Goal: Task Accomplishment & Management: Complete application form

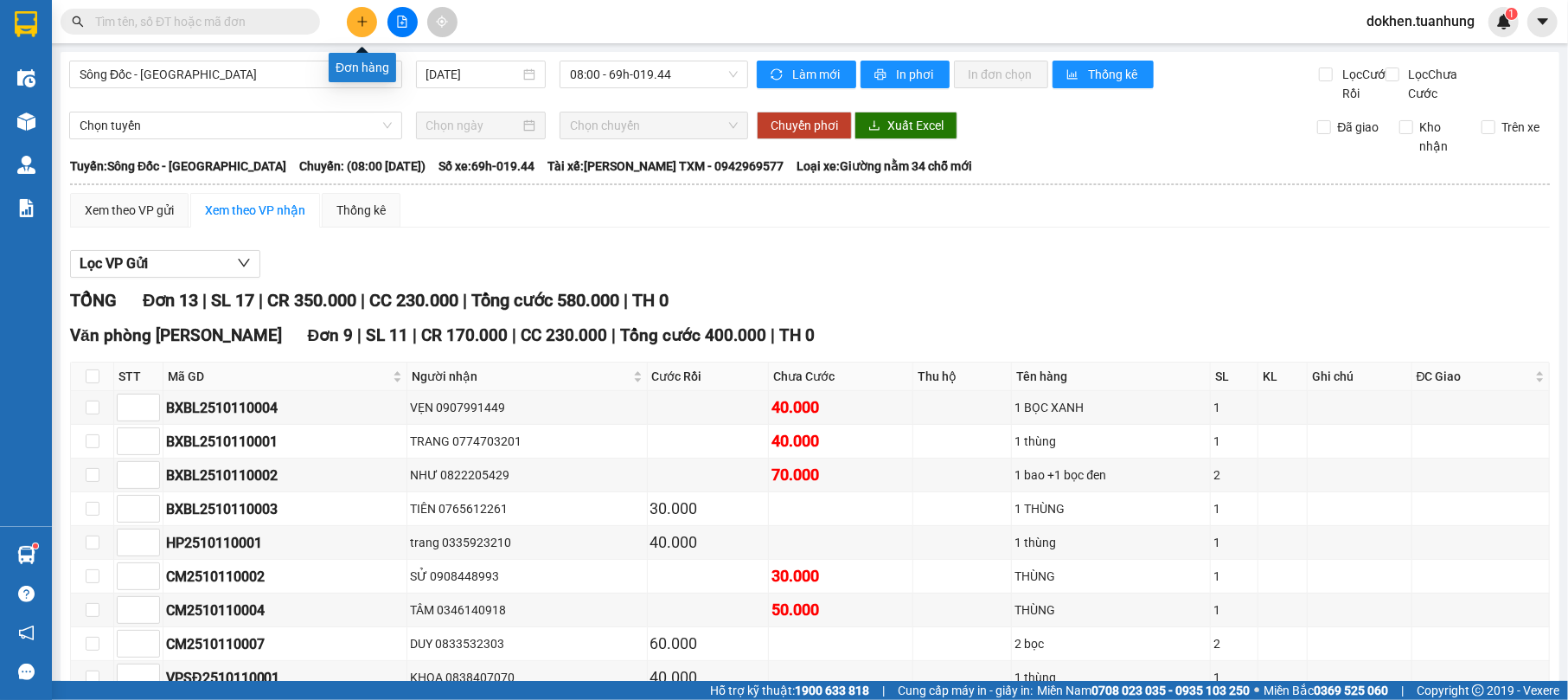
click at [358, 27] on button at bounding box center [361, 22] width 30 height 30
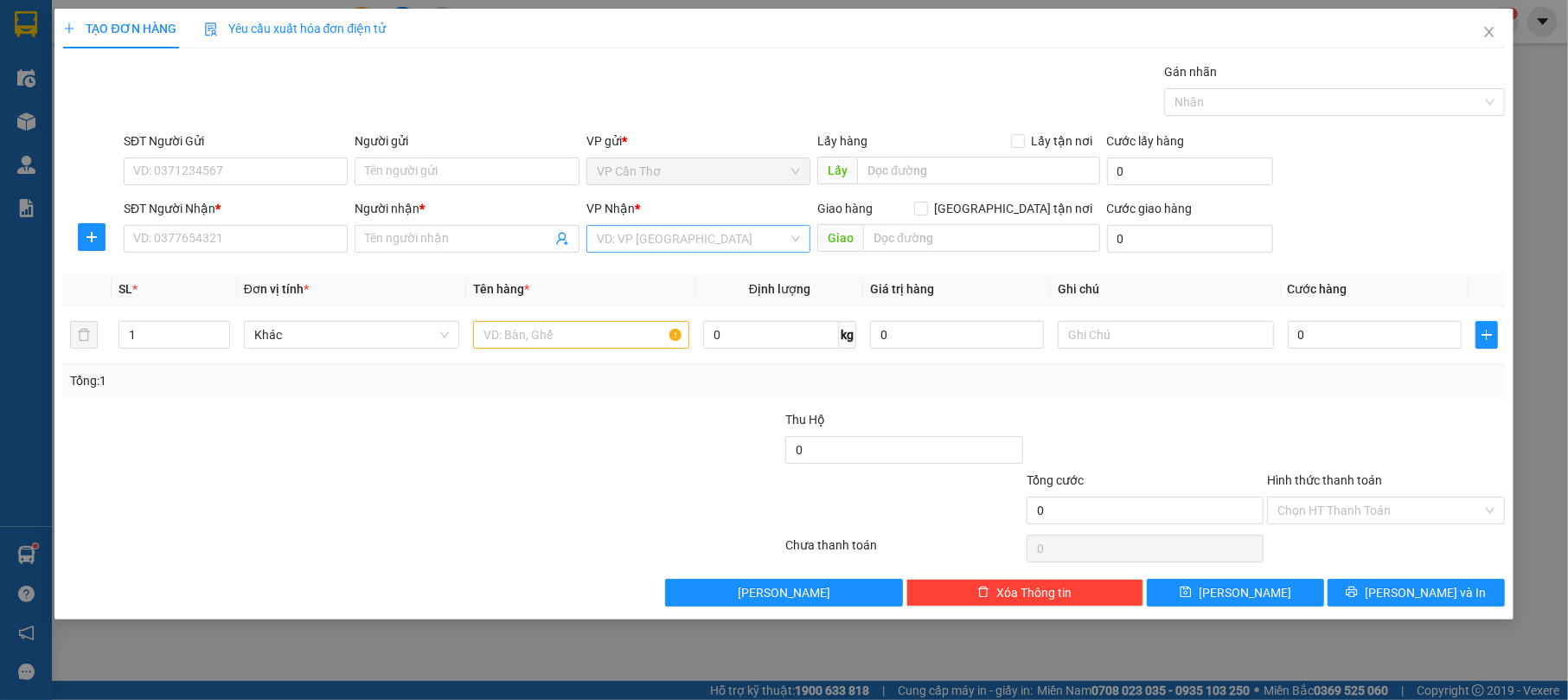
click at [619, 239] on input "search" at bounding box center [693, 238] width 191 height 26
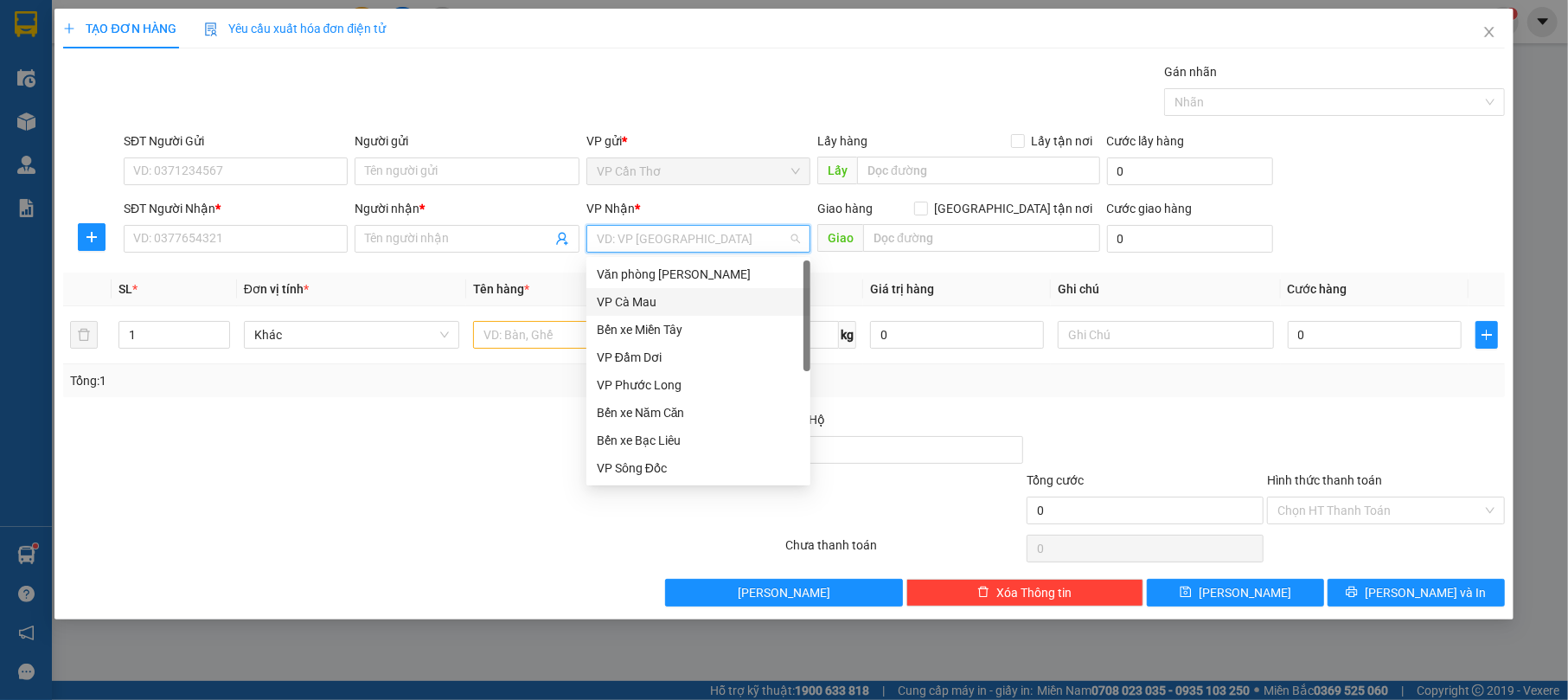
click at [634, 304] on div "VP Cà Mau" at bounding box center [698, 301] width 203 height 19
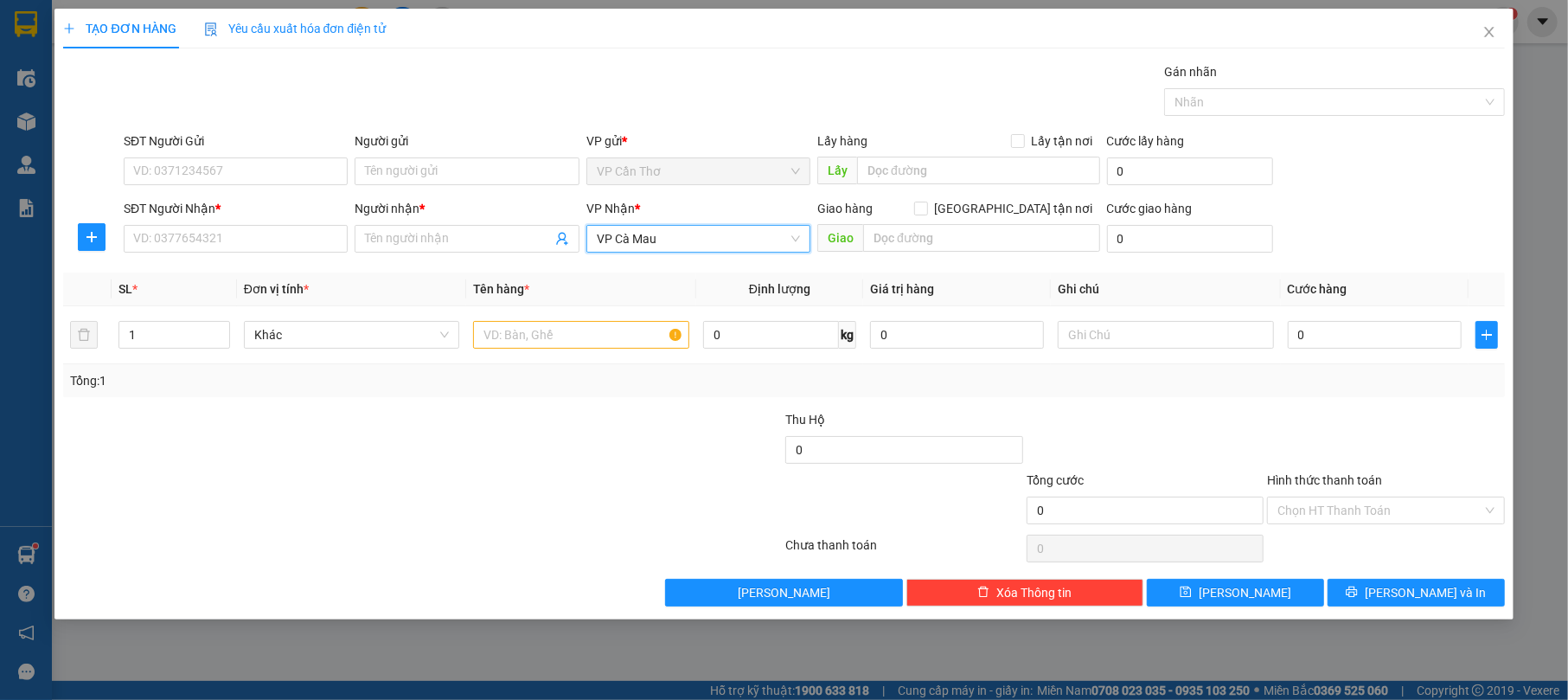
click at [259, 157] on div "SĐT Người Gửi" at bounding box center [236, 144] width 224 height 26
click at [270, 175] on input "SĐT Người Gửi" at bounding box center [236, 171] width 224 height 27
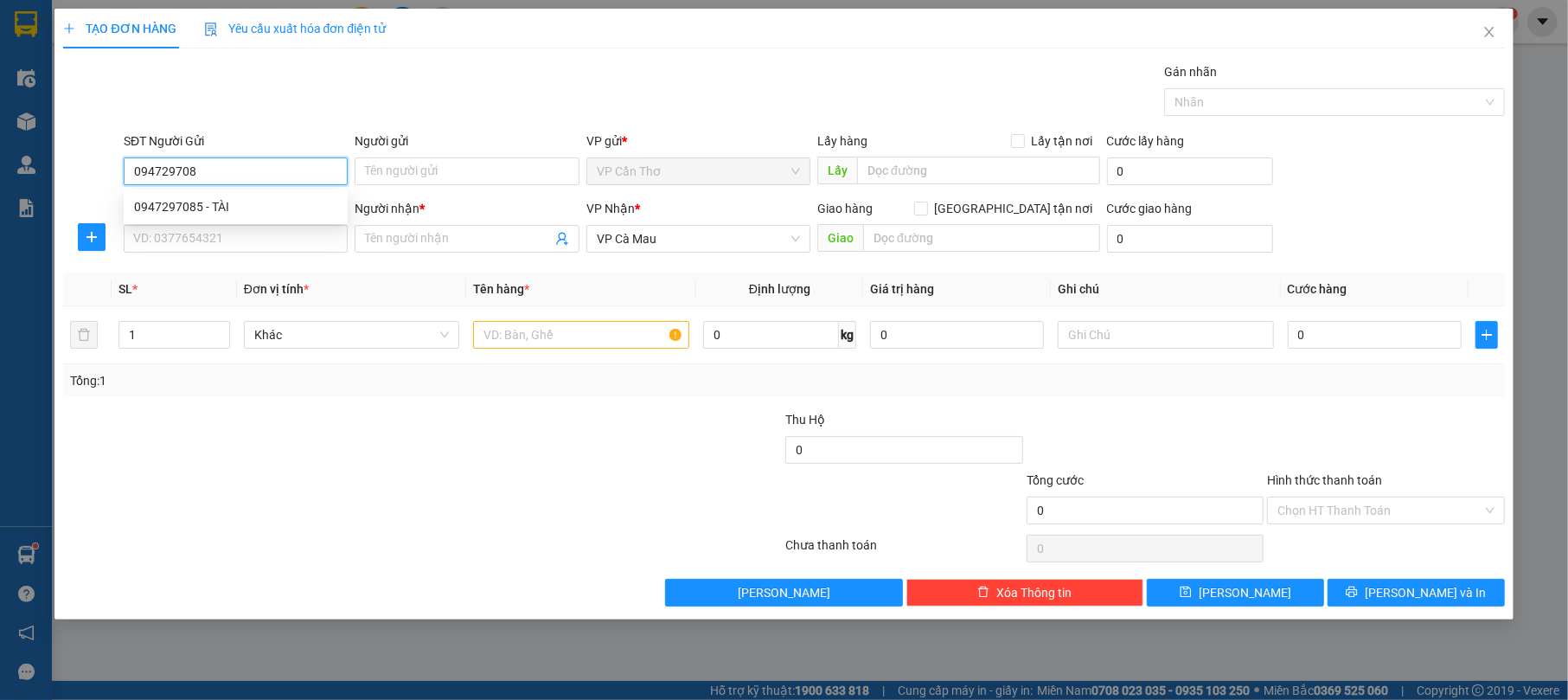
type input "0947297085"
click at [263, 206] on div "0947297085 - TÀI" at bounding box center [235, 207] width 203 height 19
type input "TÀI"
type input "0947297085"
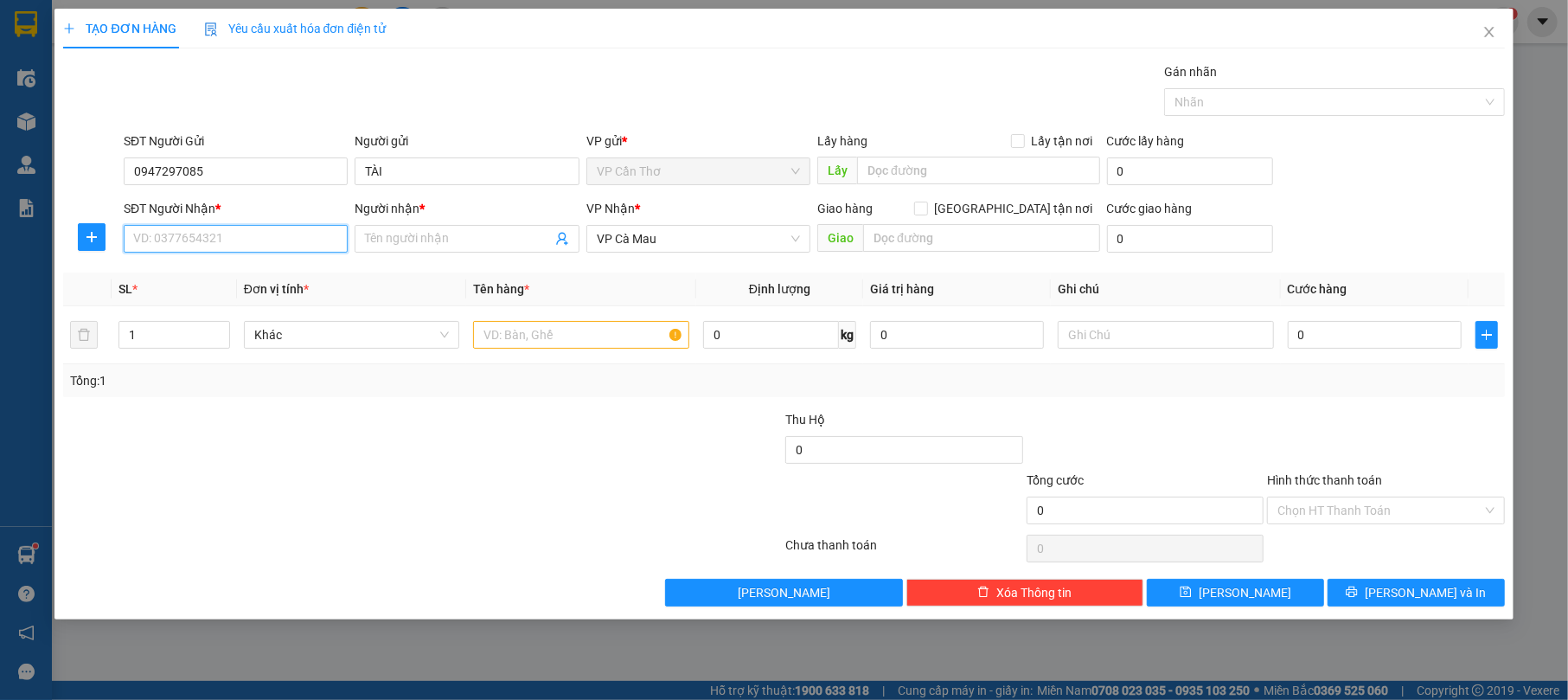
click at [273, 235] on input "SĐT Người Nhận *" at bounding box center [236, 238] width 224 height 27
click at [253, 237] on input "SĐT Người Nhận *" at bounding box center [236, 238] width 224 height 27
click at [278, 238] on input "SĐT Người Nhận *" at bounding box center [236, 238] width 224 height 27
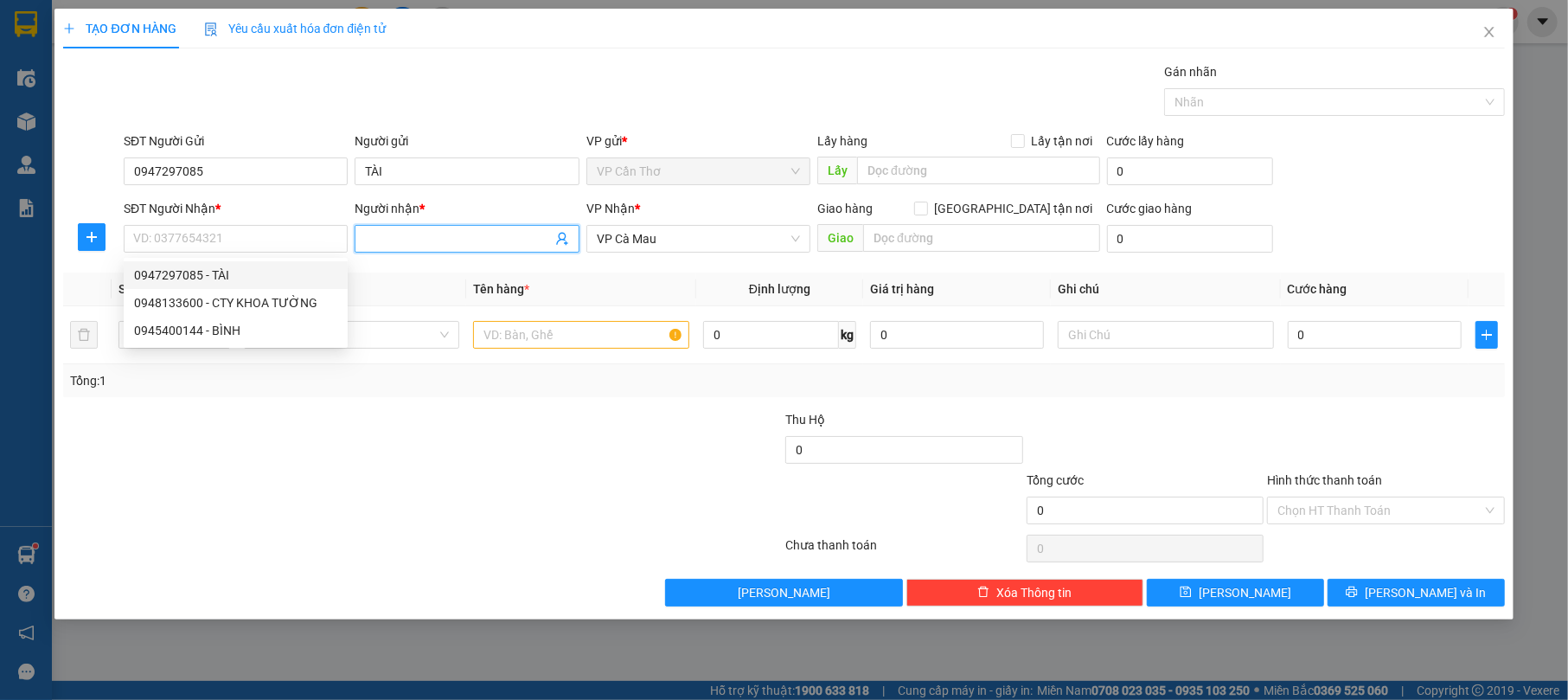
click at [410, 239] on input "Người nhận *" at bounding box center [458, 238] width 186 height 19
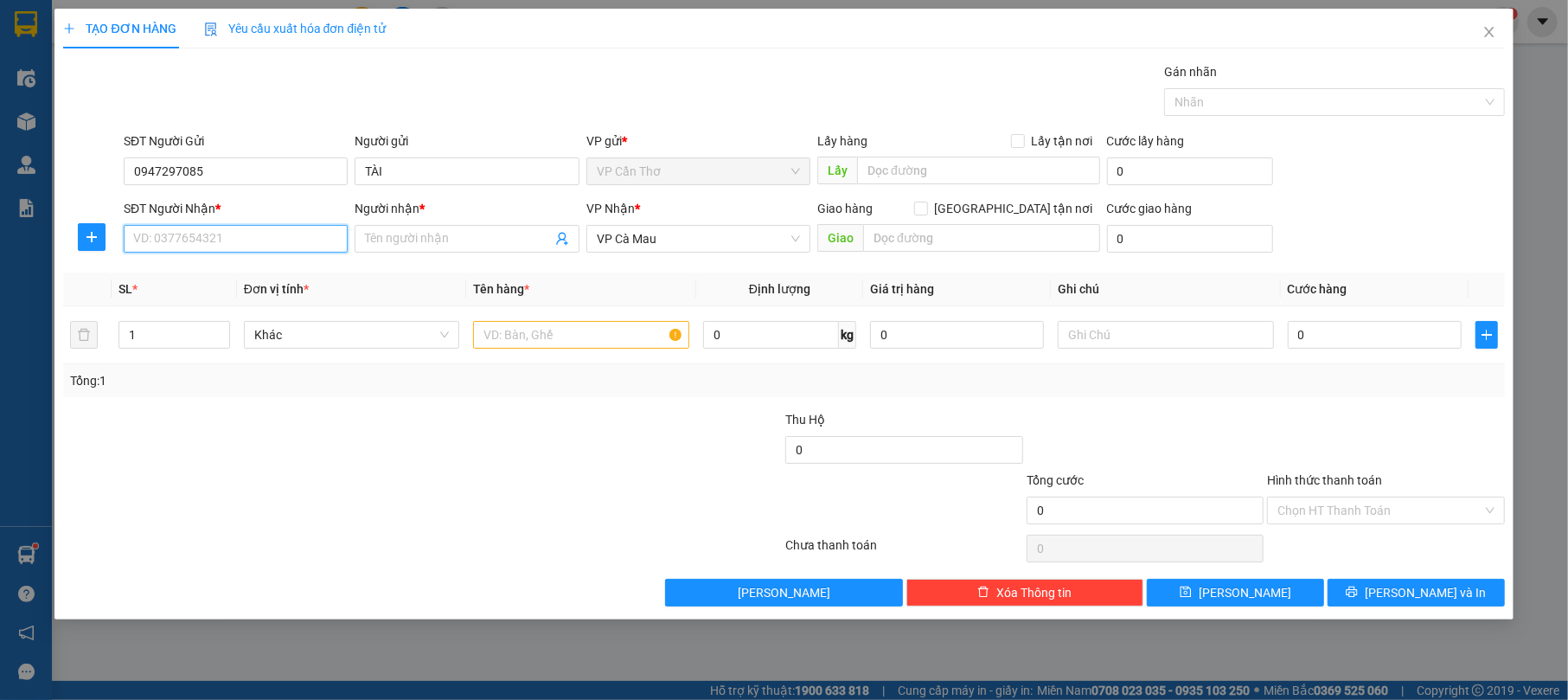
click at [317, 236] on input "SĐT Người Nhận *" at bounding box center [236, 238] width 224 height 27
click at [313, 239] on input "SĐT Người Nhận *" at bounding box center [236, 238] width 224 height 27
type input "0948133600"
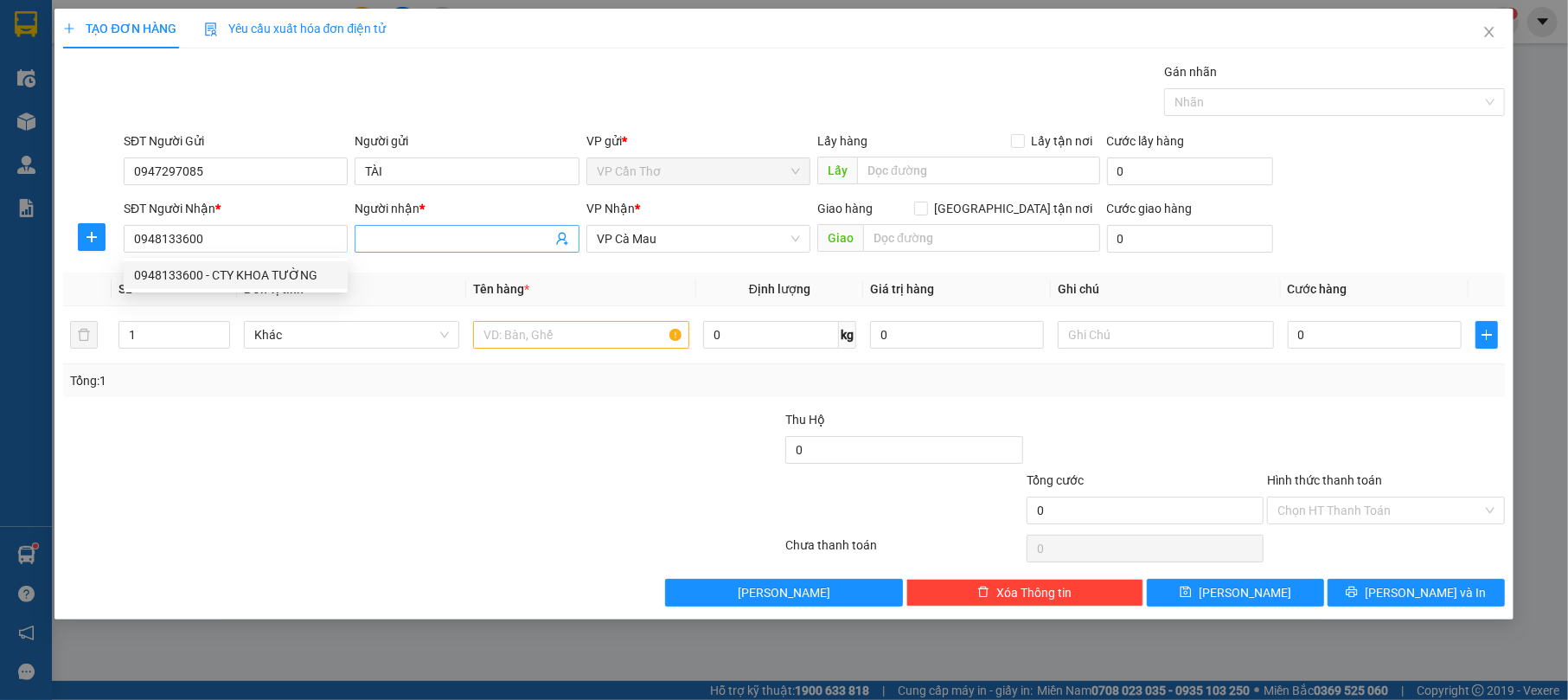
click at [411, 236] on input "Người nhận *" at bounding box center [458, 238] width 186 height 19
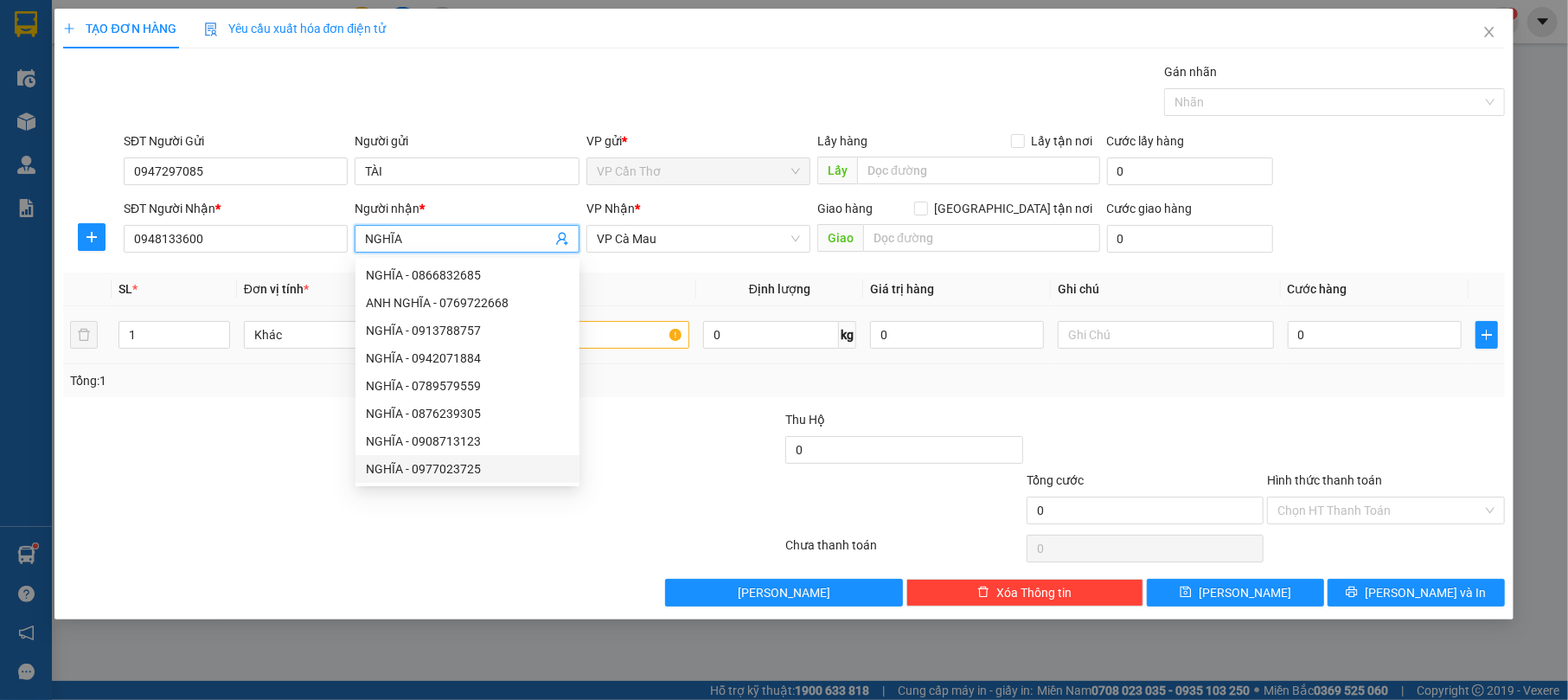
type input "NGHĨA"
click at [590, 329] on input "text" at bounding box center [582, 335] width 217 height 27
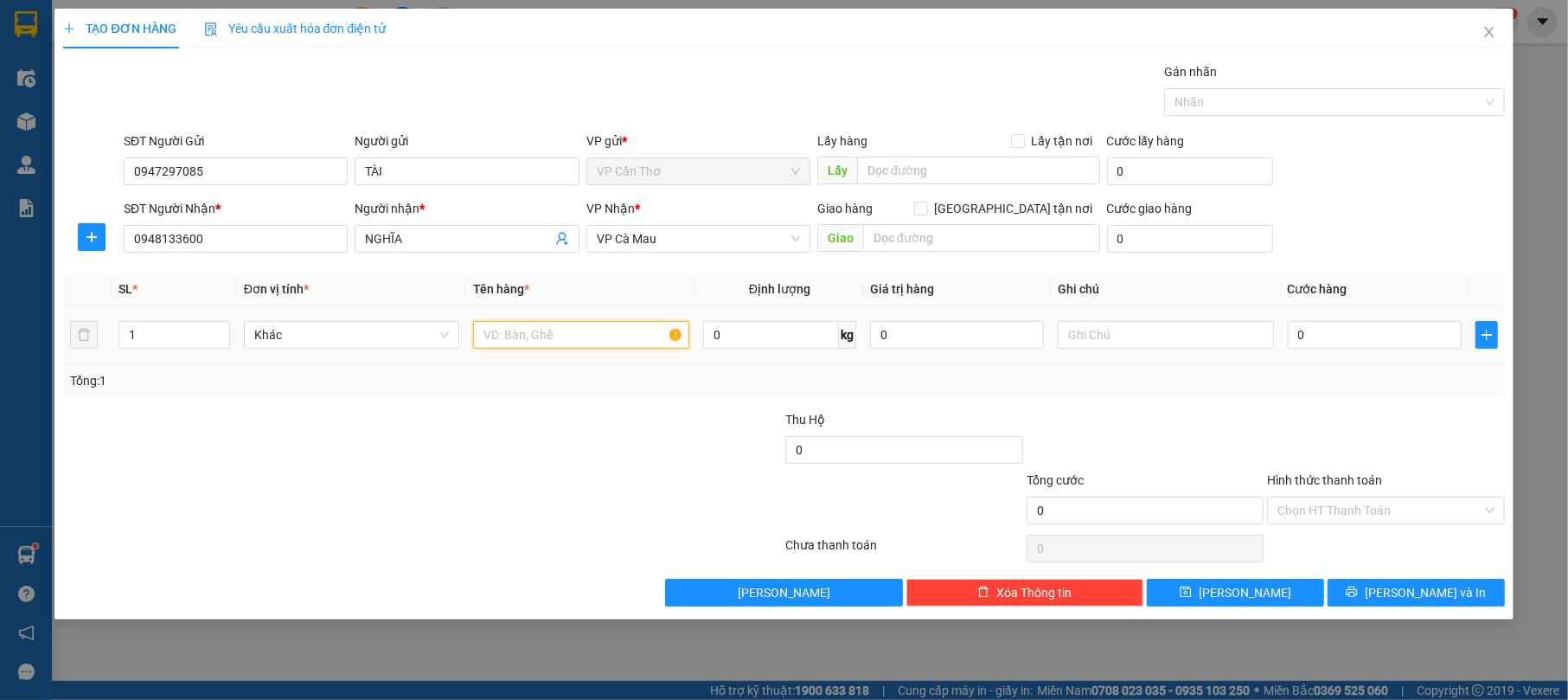
click at [600, 330] on input "text" at bounding box center [582, 335] width 217 height 27
type input "4"
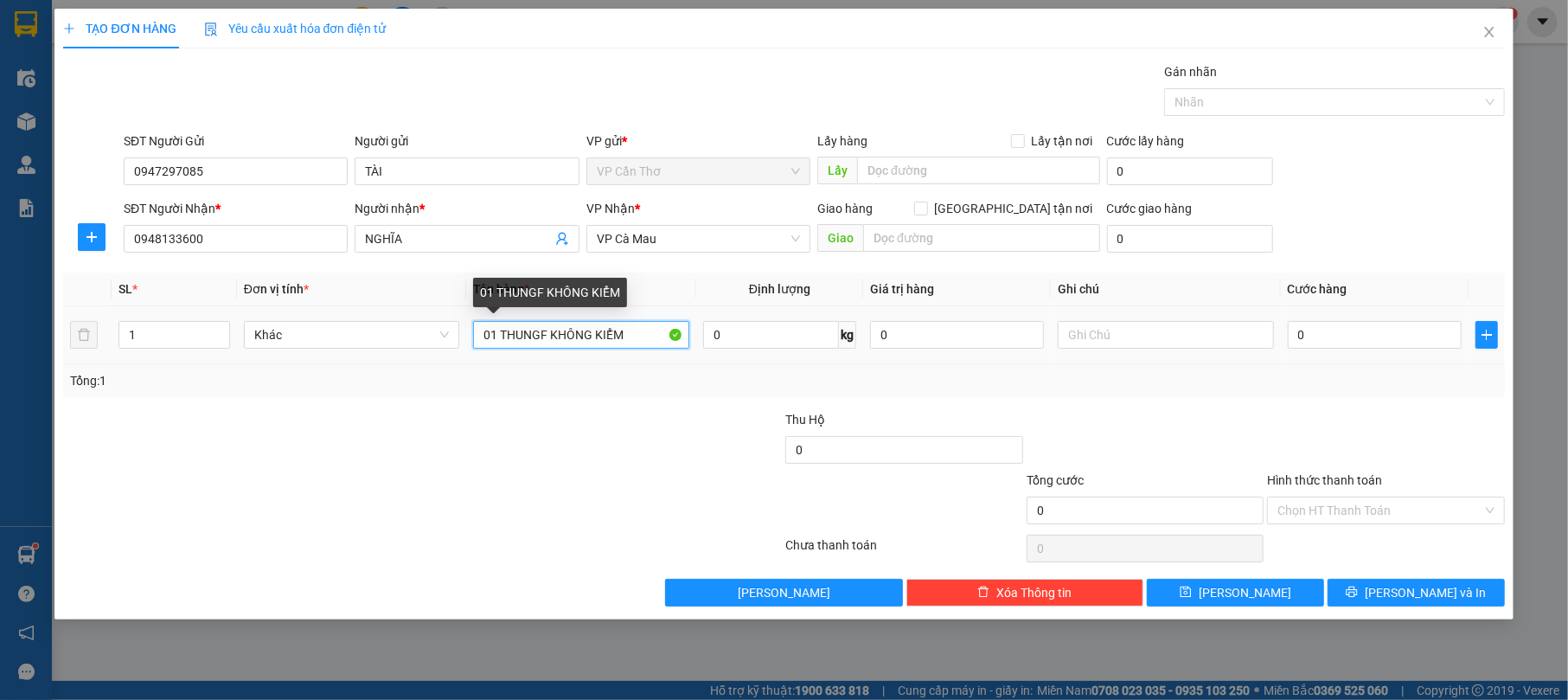
click at [543, 332] on input "01 THUNGF KHÔNG KIỂM" at bounding box center [582, 335] width 217 height 27
click at [548, 337] on input "01 THUNGF KHÔNG KIỂM" at bounding box center [582, 335] width 217 height 27
type input "01 THÙNG KHÔNG KIỂM"
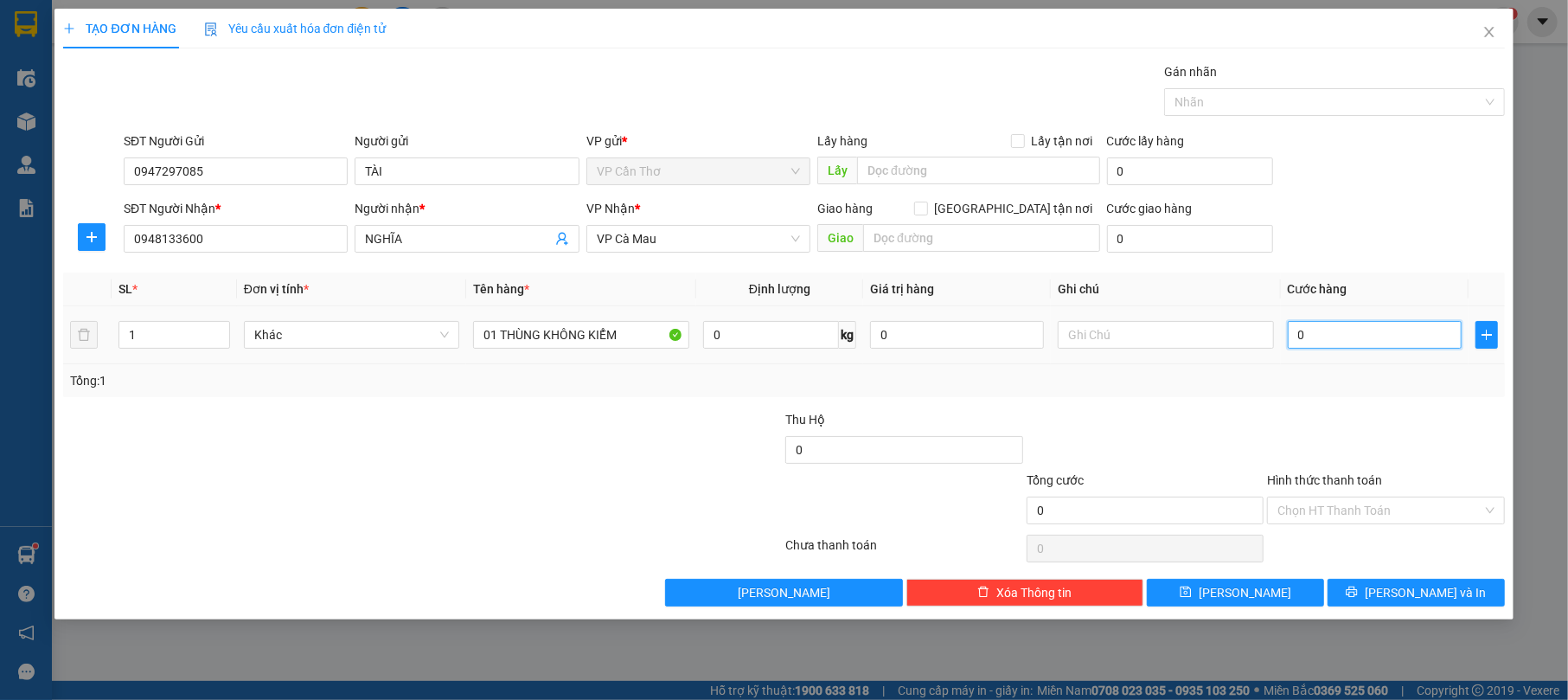
click at [1294, 332] on input "0" at bounding box center [1374, 335] width 174 height 27
type input "4"
type input "40"
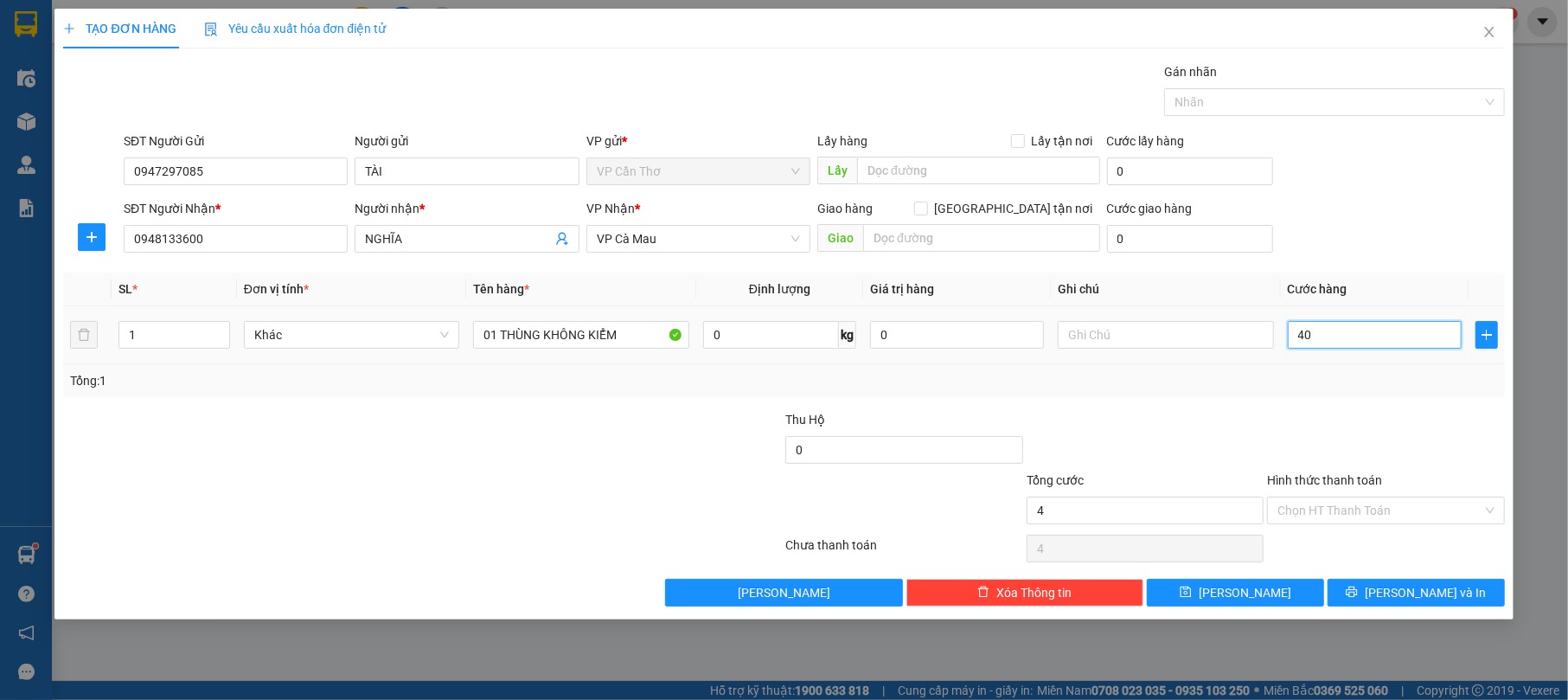
type input "40"
type input "400"
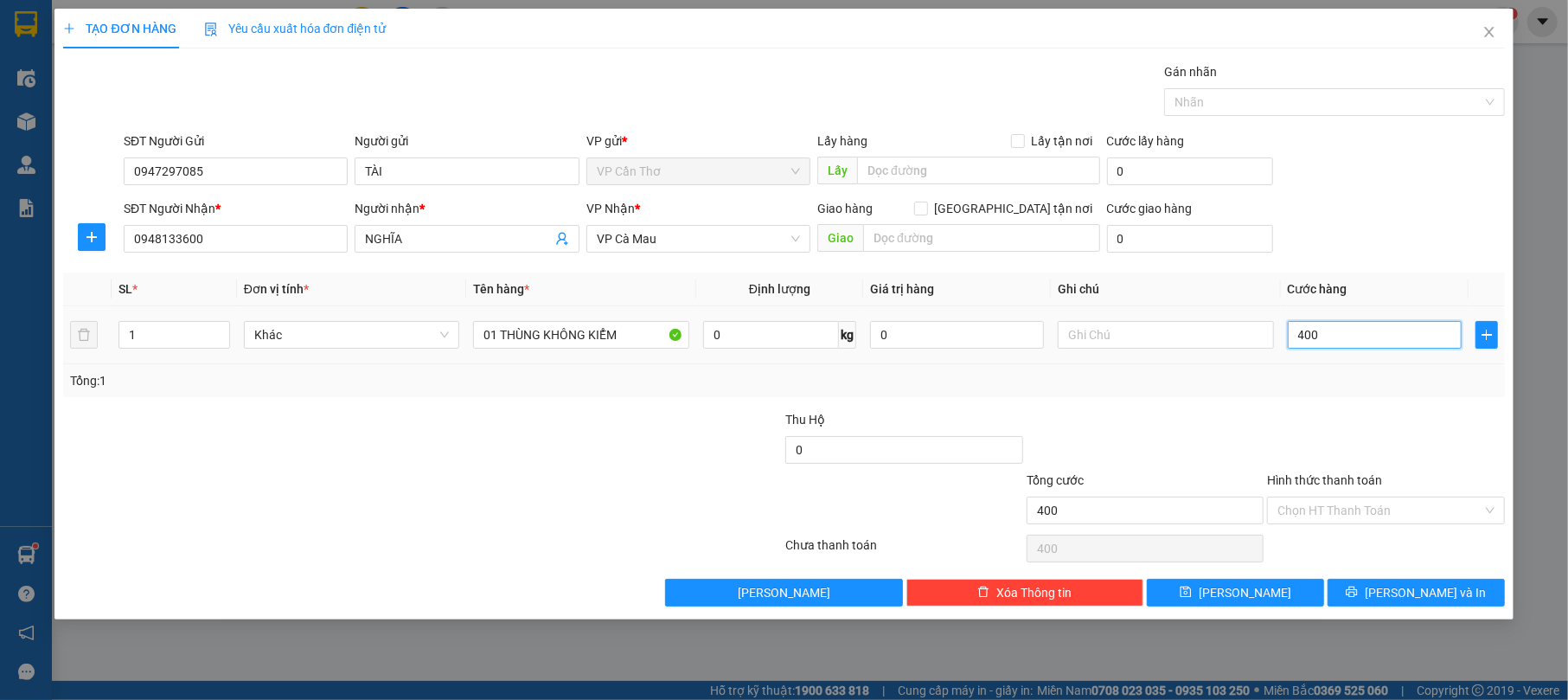
type input "4.000"
type input "40.000"
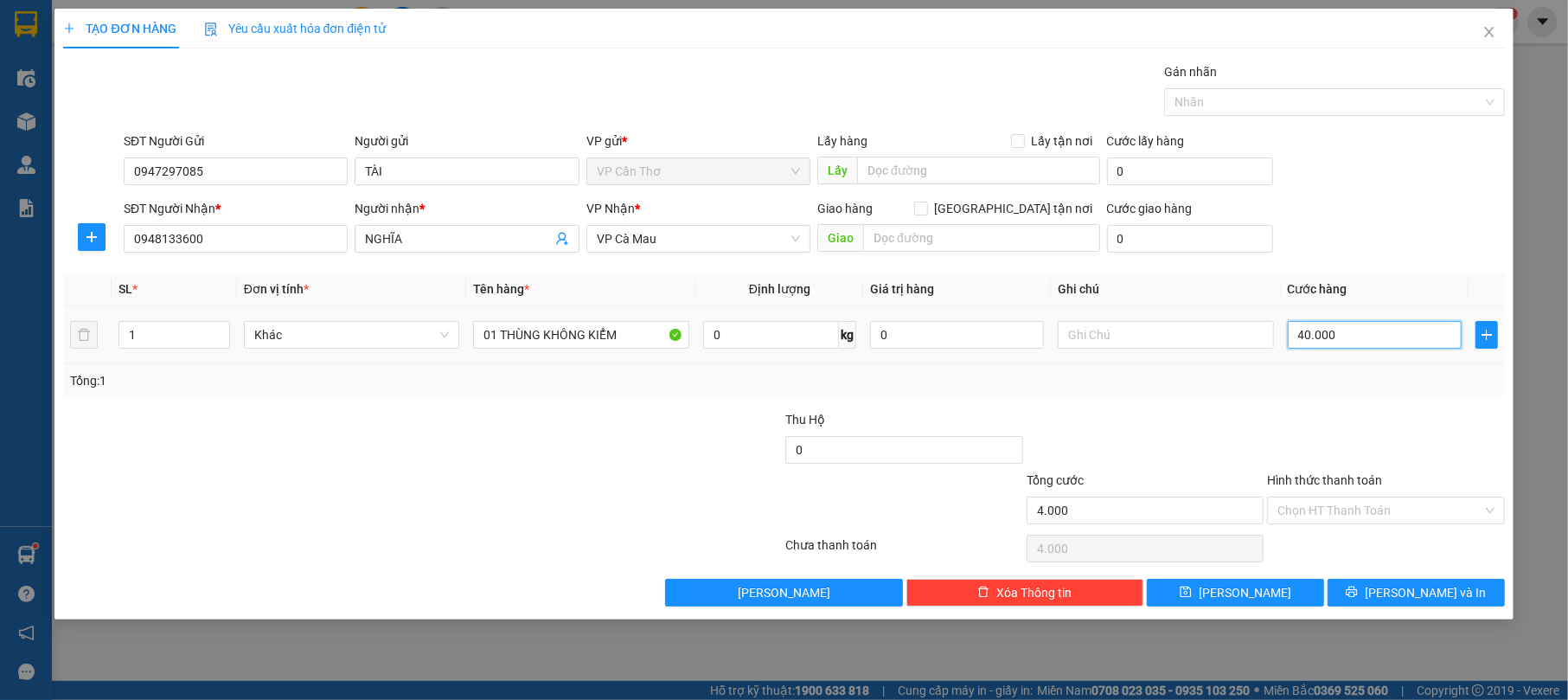
type input "40.000"
click at [1358, 593] on icon "printer" at bounding box center [1351, 591] width 12 height 12
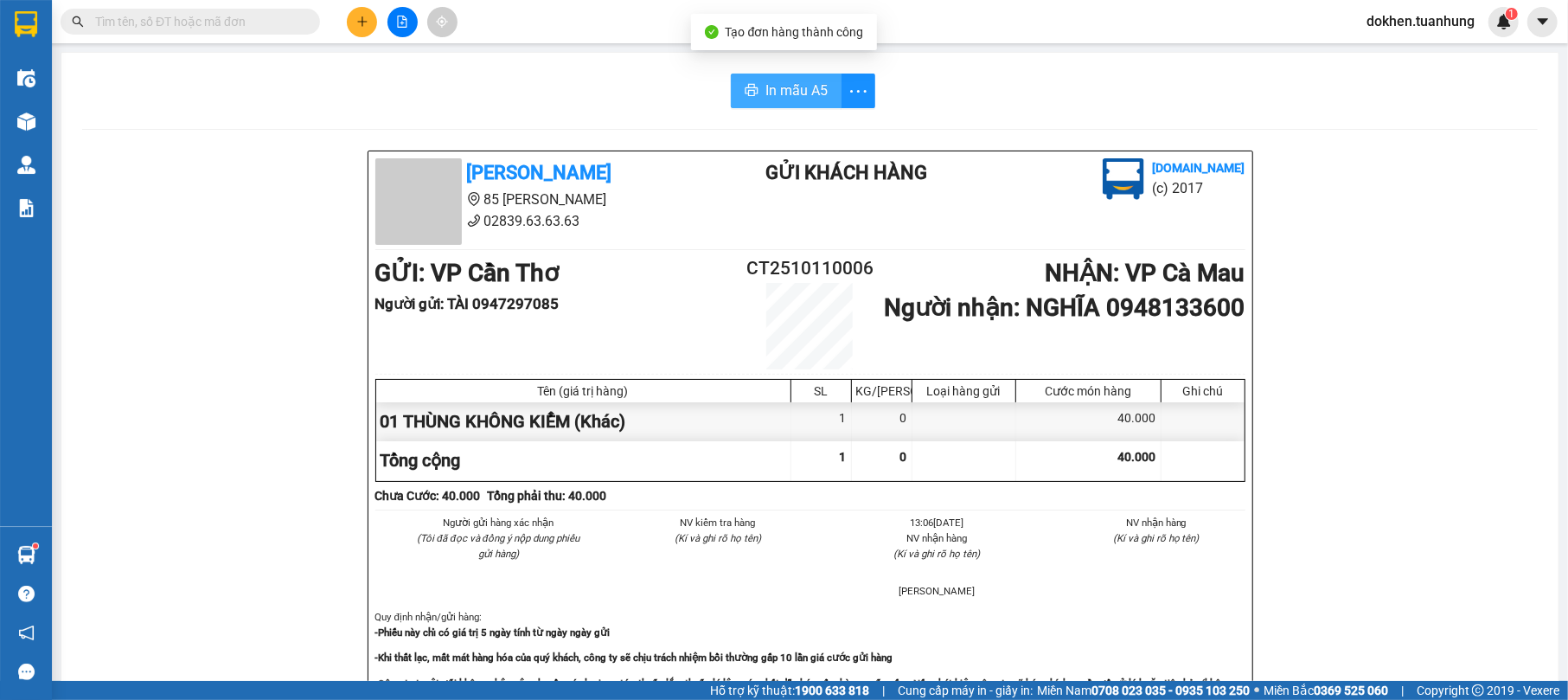
click at [769, 91] on span "In mẫu A5" at bounding box center [796, 90] width 62 height 22
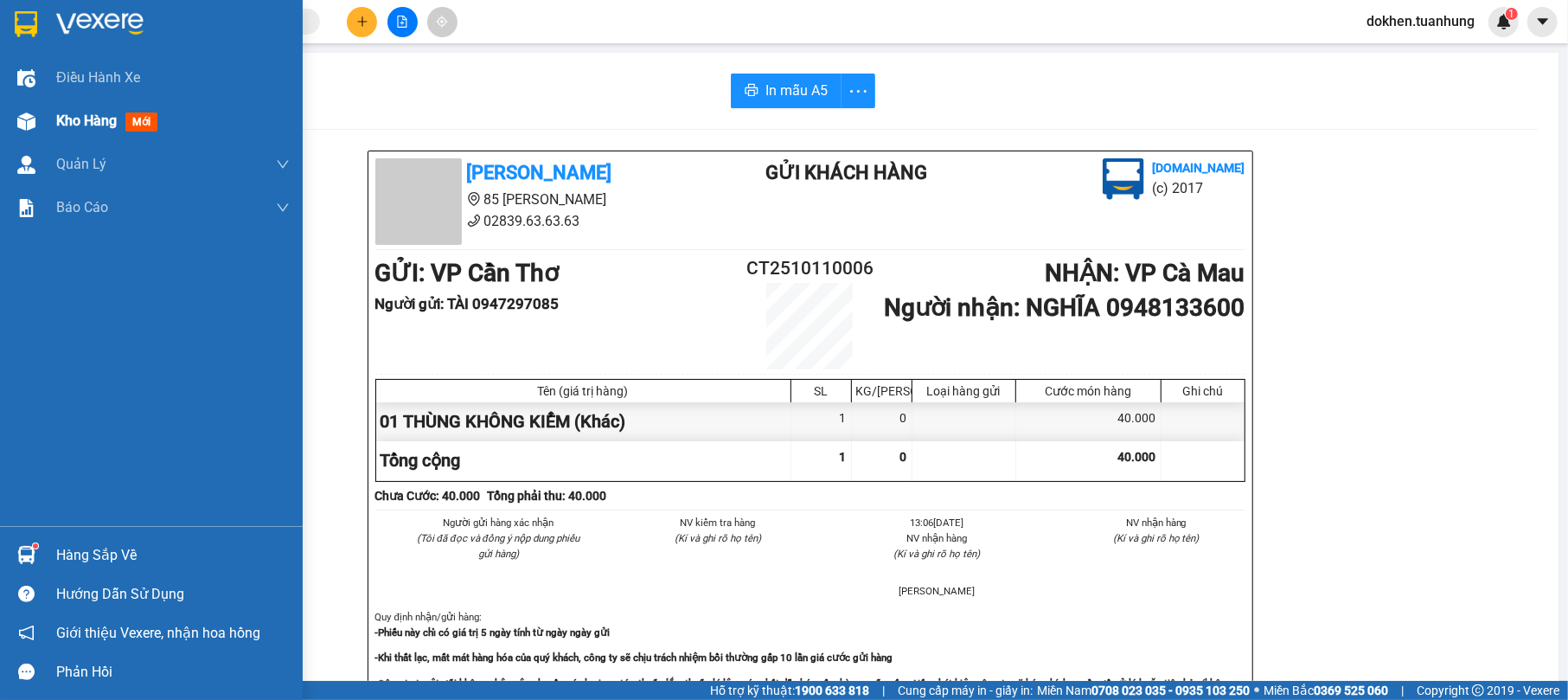
click at [63, 129] on span "Kho hàng" at bounding box center [86, 121] width 61 height 16
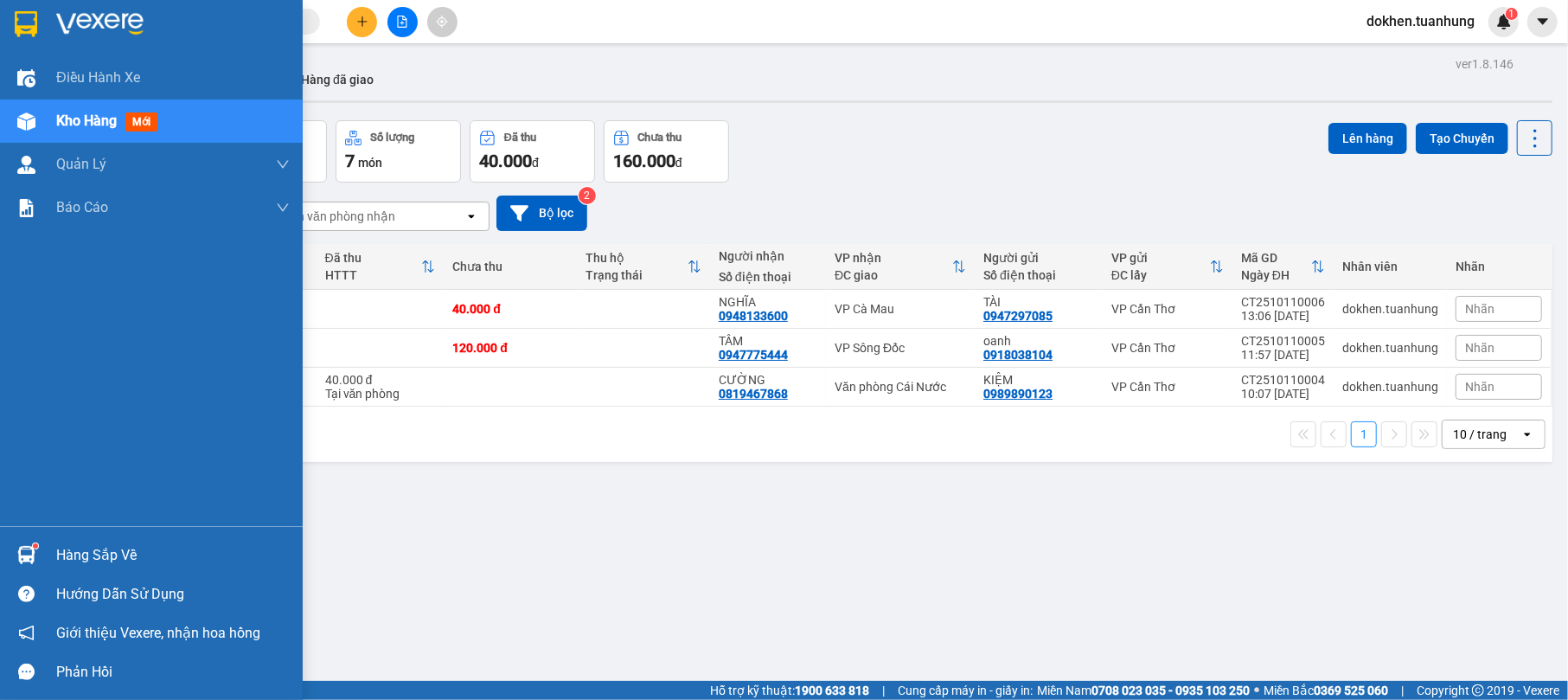
click at [50, 557] on div "Hàng sắp về" at bounding box center [151, 554] width 303 height 39
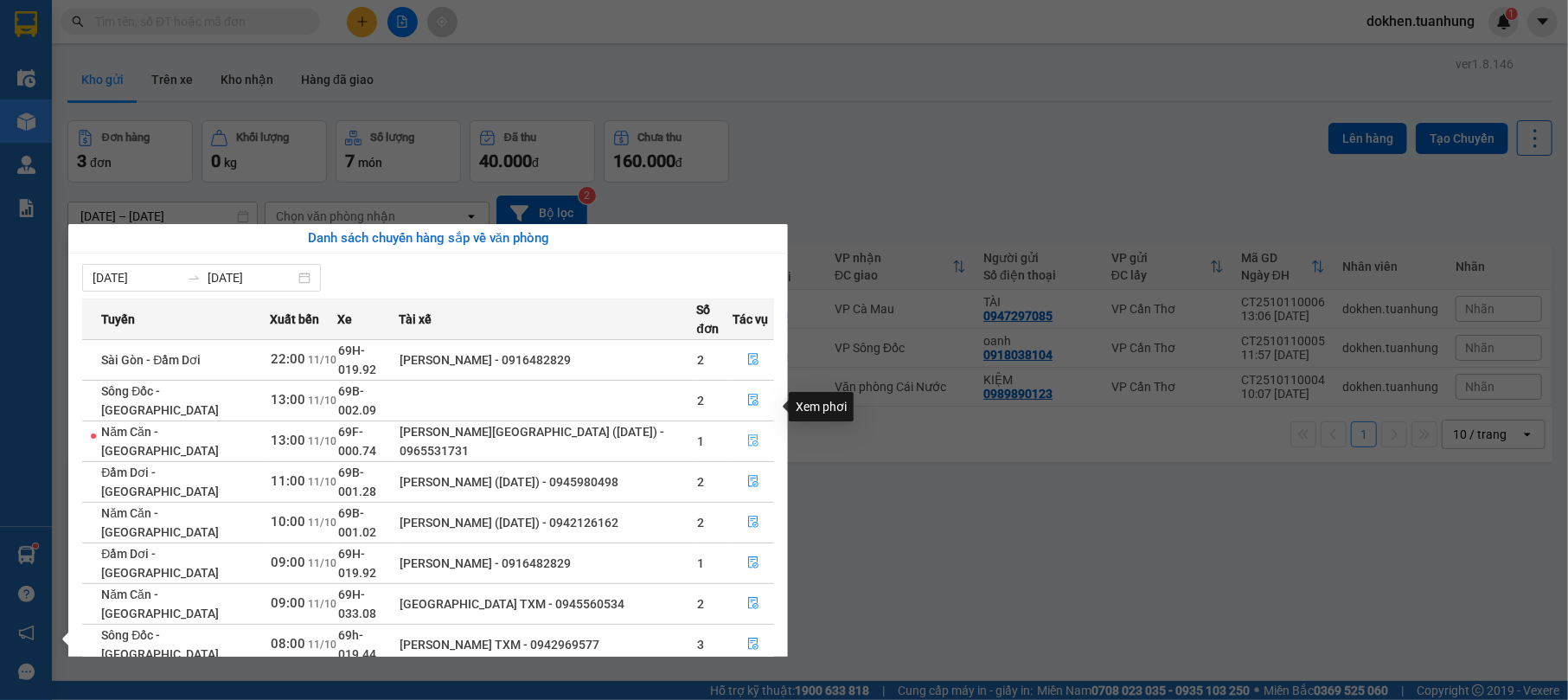
click at [753, 434] on icon "file-done" at bounding box center [753, 440] width 12 height 12
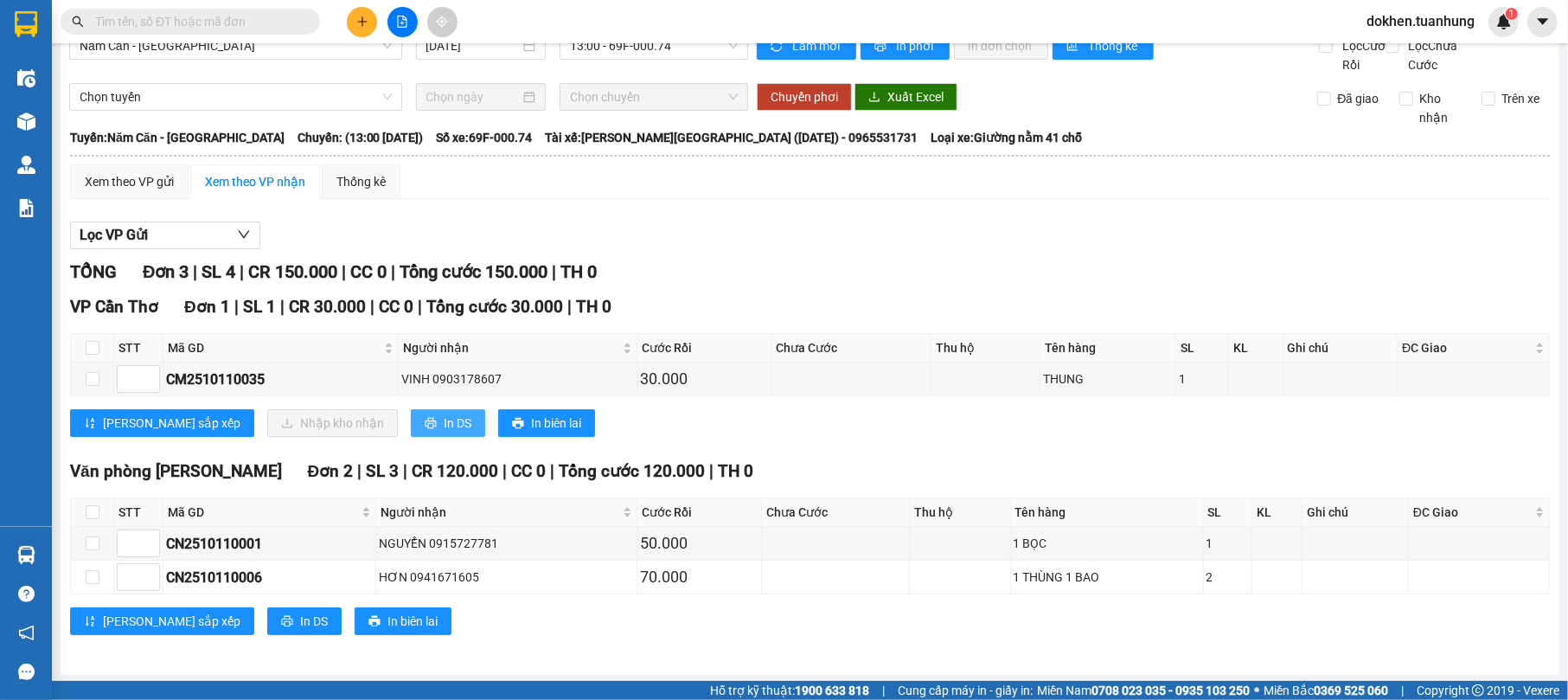
scroll to position [56, 0]
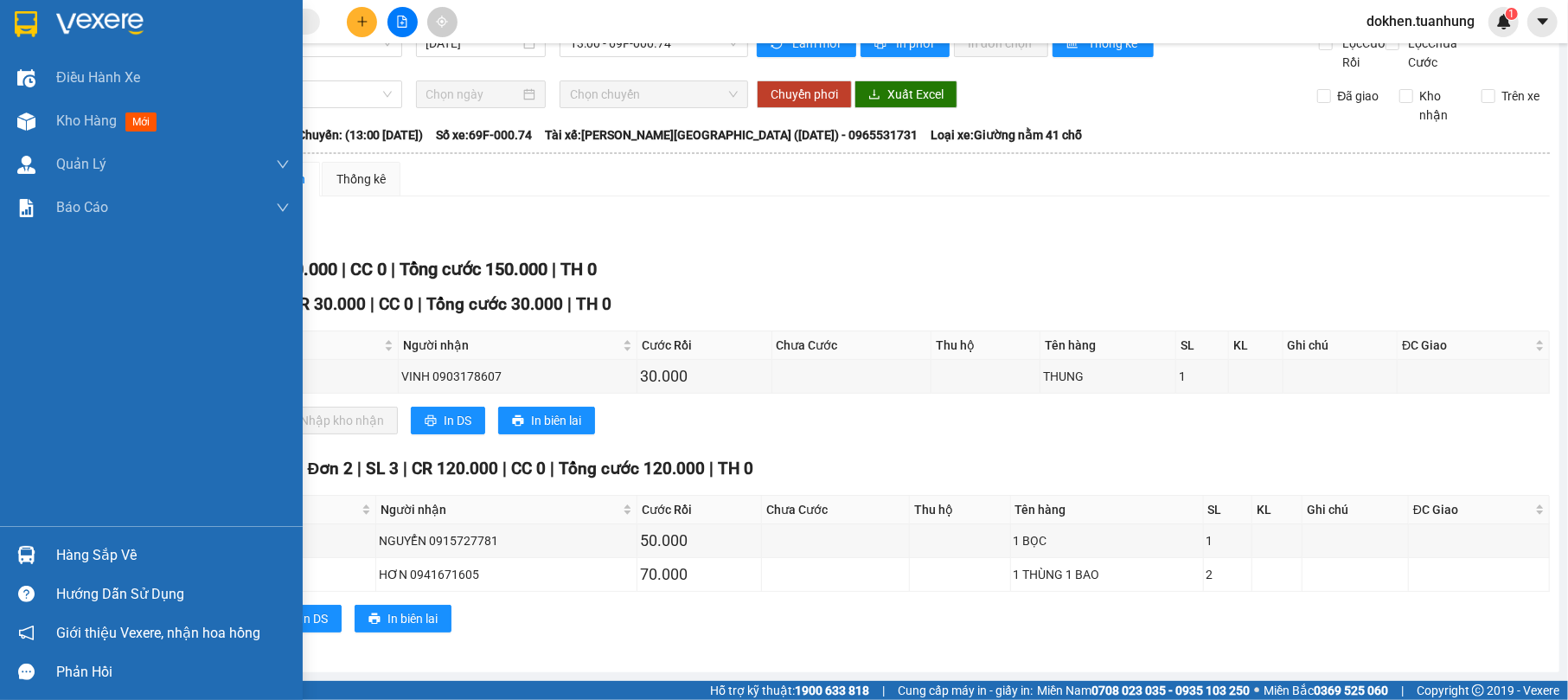
click at [78, 543] on div "Hàng sắp về" at bounding box center [173, 555] width 234 height 26
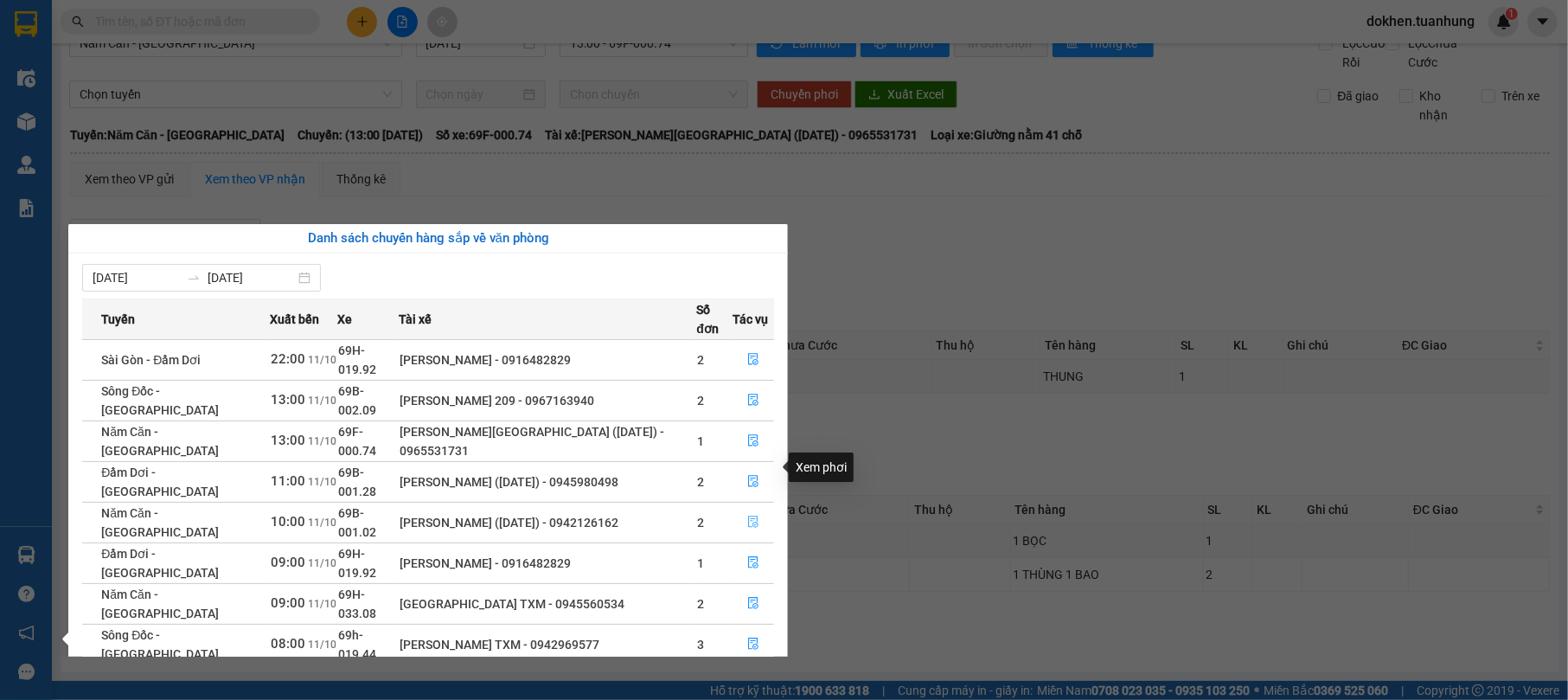
click at [748, 515] on icon "file-done" at bounding box center [753, 521] width 12 height 12
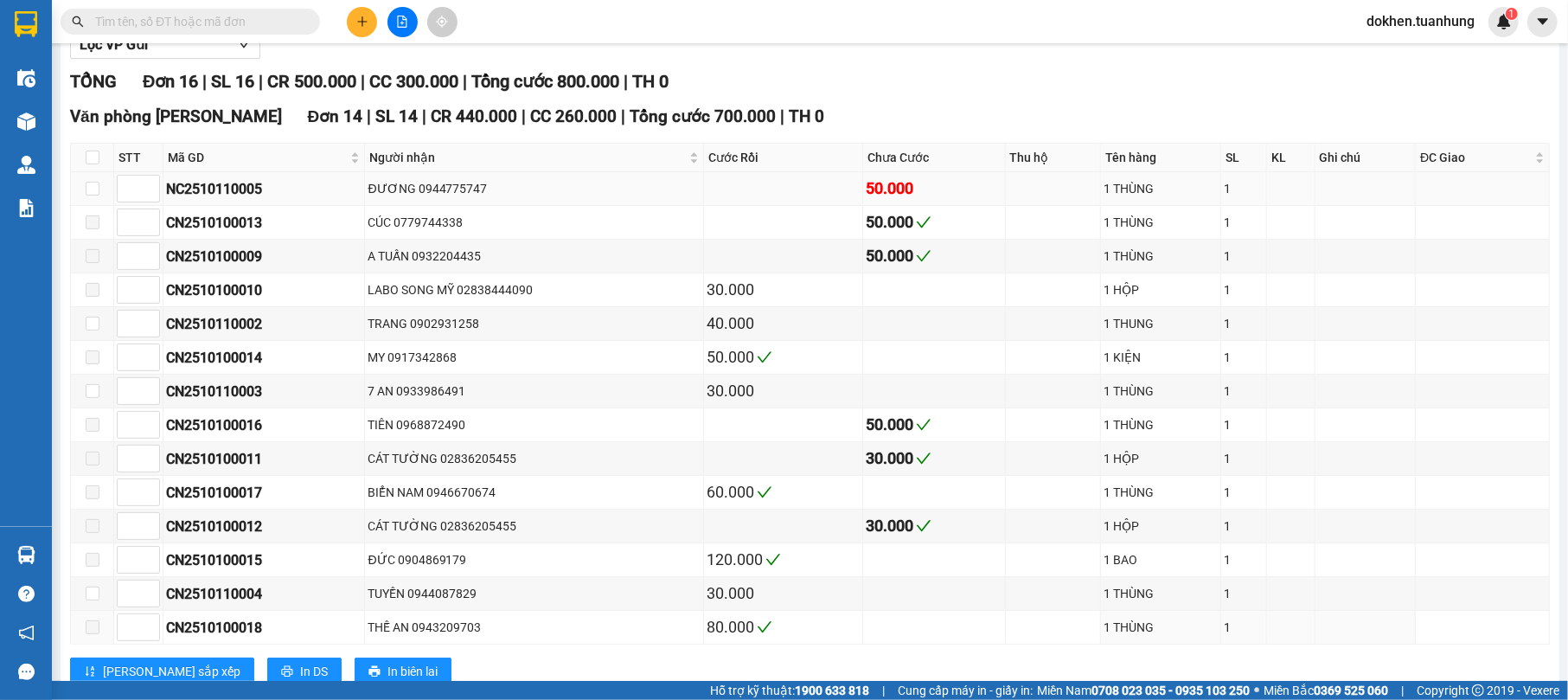
scroll to position [159, 0]
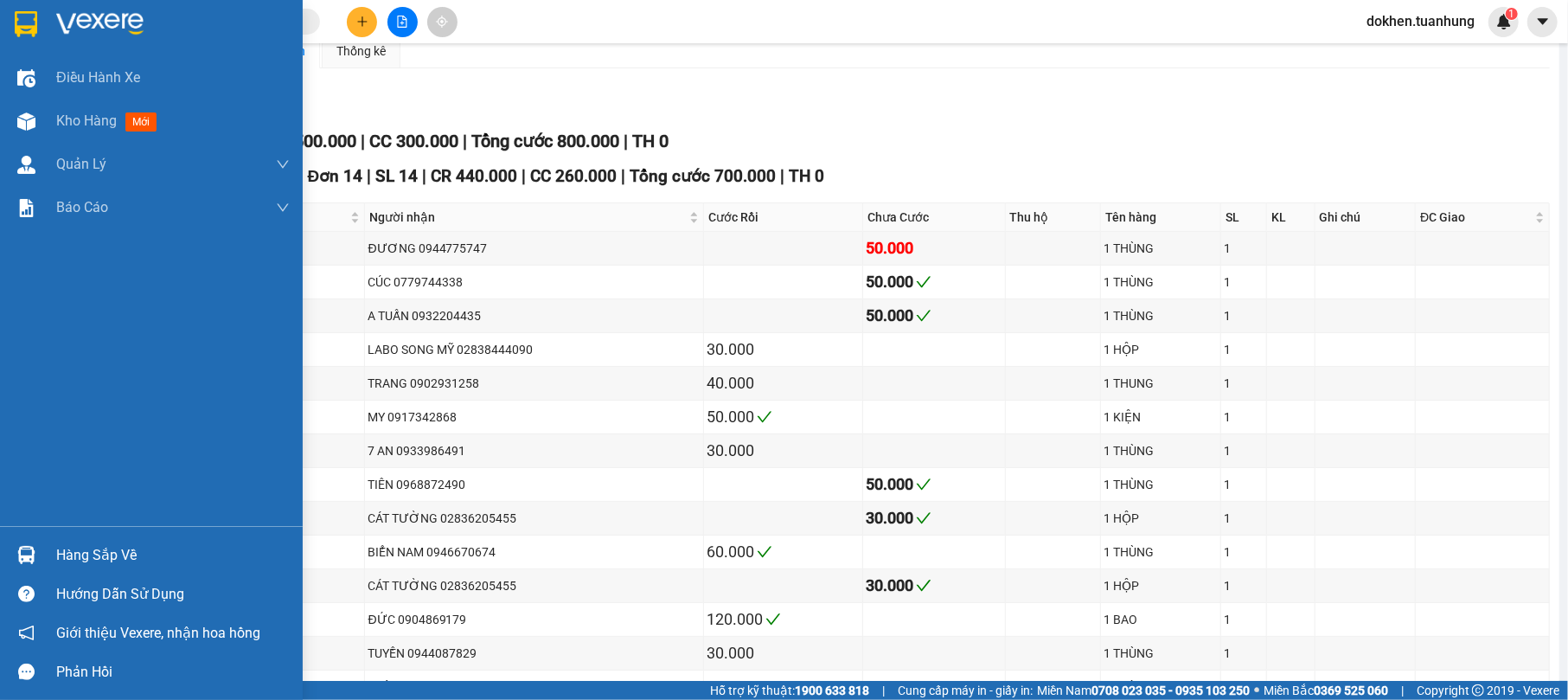
click at [71, 543] on div "Hàng sắp về" at bounding box center [173, 555] width 234 height 26
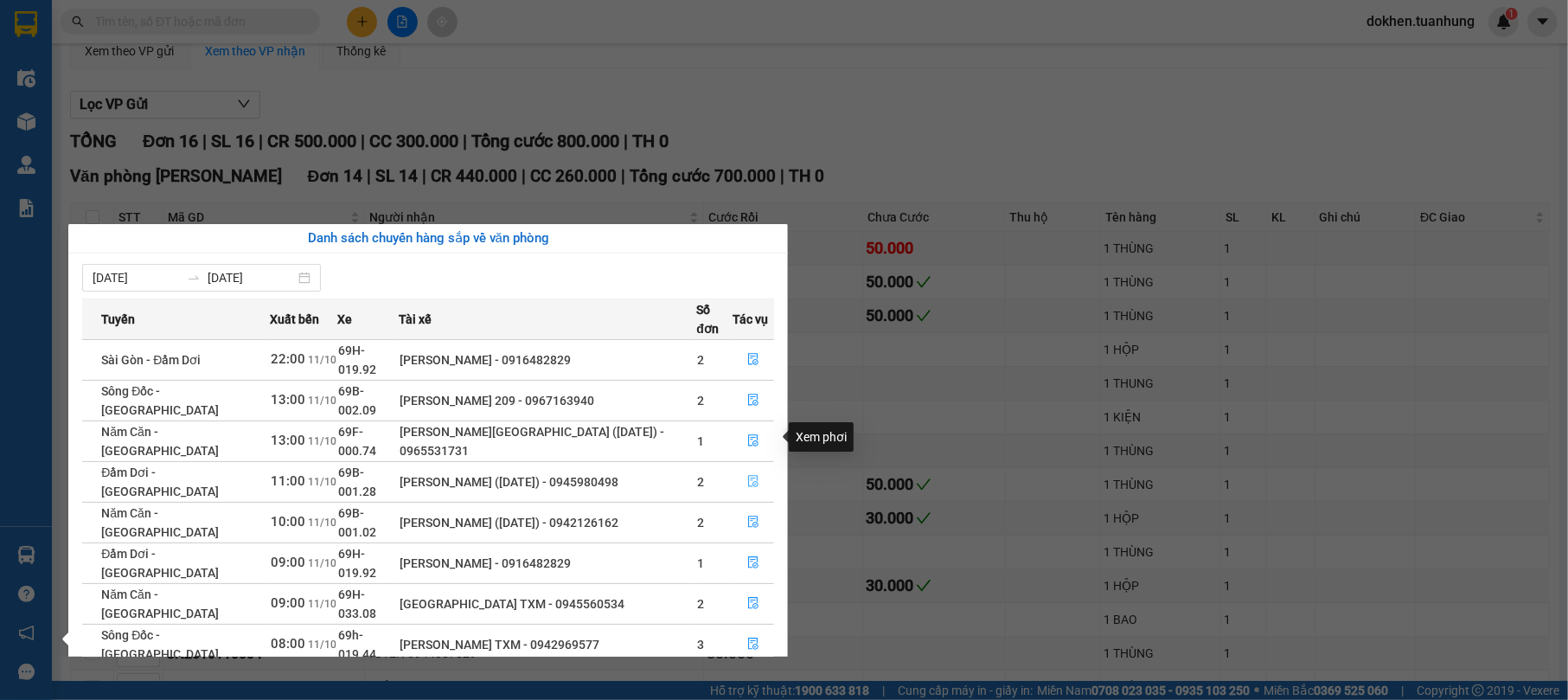
click at [759, 468] on button "button" at bounding box center [754, 482] width 40 height 27
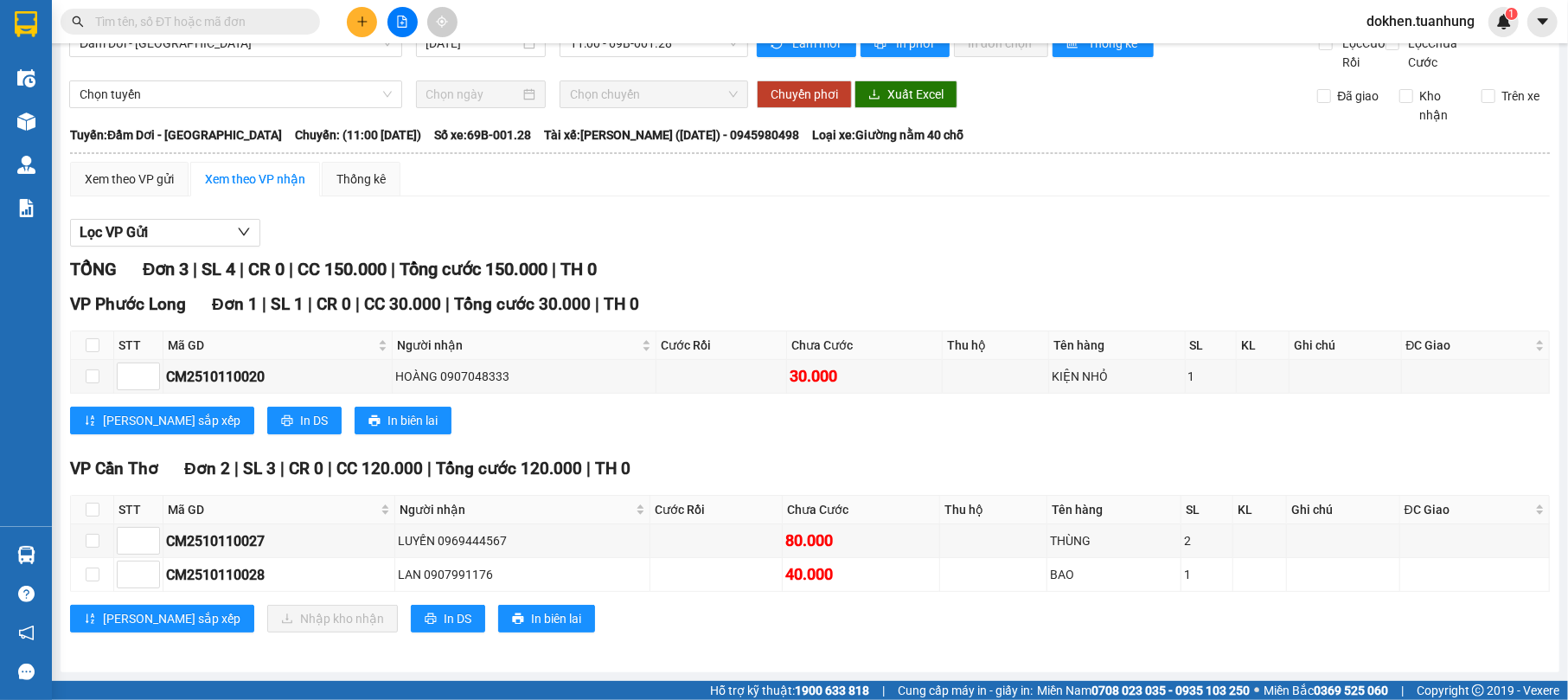
scroll to position [56, 0]
click at [267, 15] on input "text" at bounding box center [197, 21] width 204 height 19
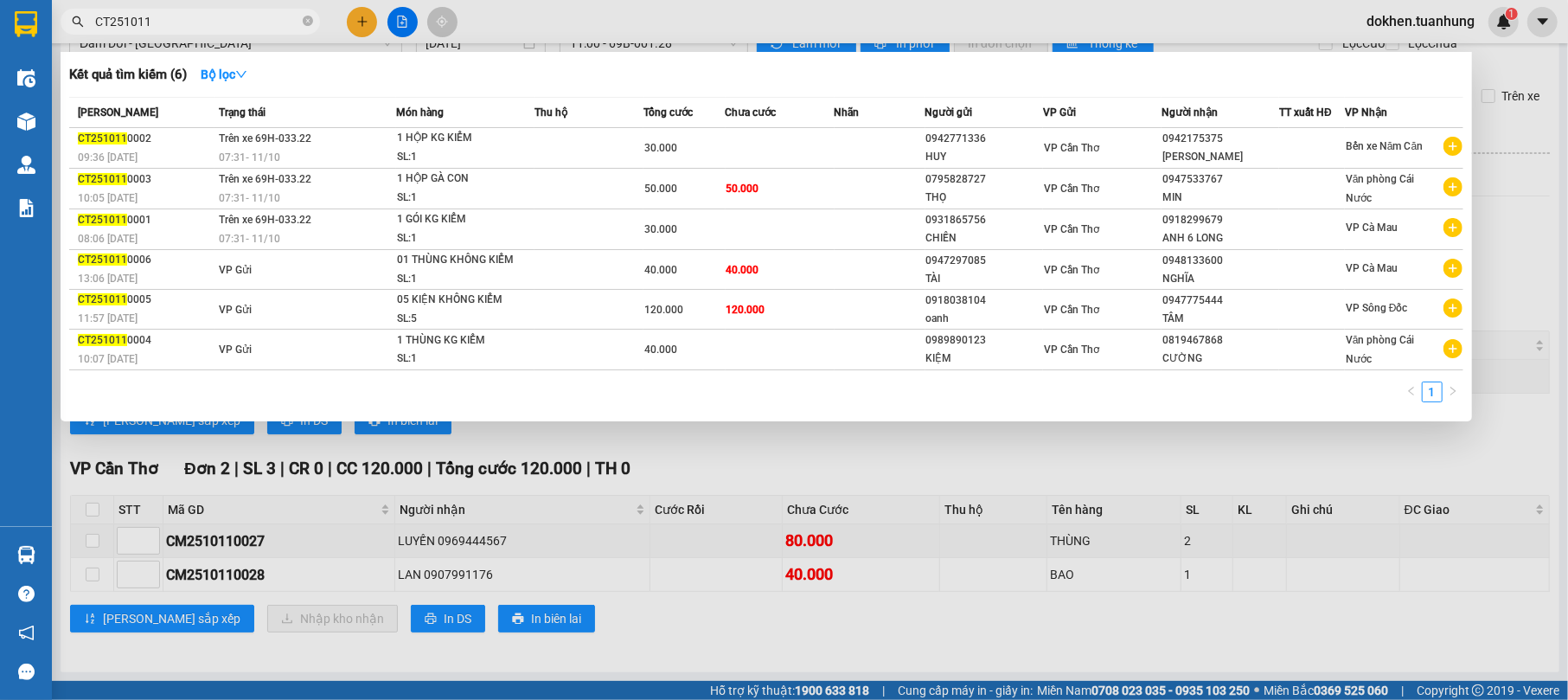
type input "CT251011"
click at [175, 71] on h3 "Kết quả tìm kiếm ( 6 )" at bounding box center [127, 75] width 117 height 18
click at [855, 481] on div at bounding box center [784, 350] width 1568 height 700
